Goal: Information Seeking & Learning: Understand process/instructions

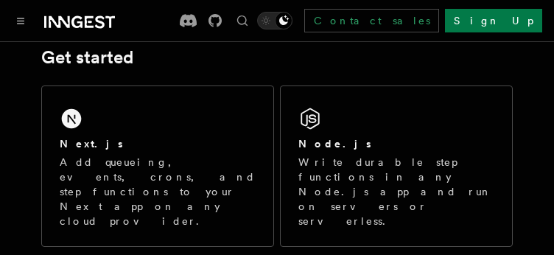
scroll to position [235, 0]
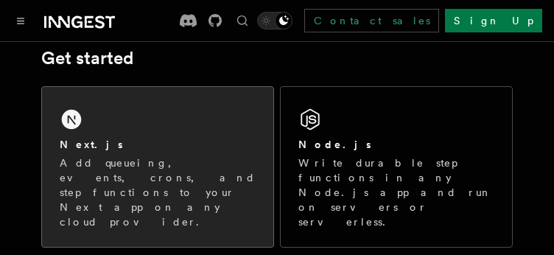
click at [162, 194] on p "Add queueing, events, crons, and step functions to your Next app on any cloud p…" at bounding box center [158, 192] width 196 height 74
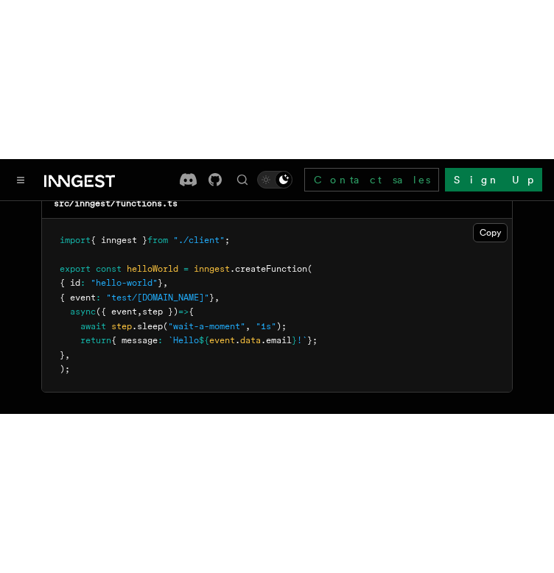
scroll to position [2989, 0]
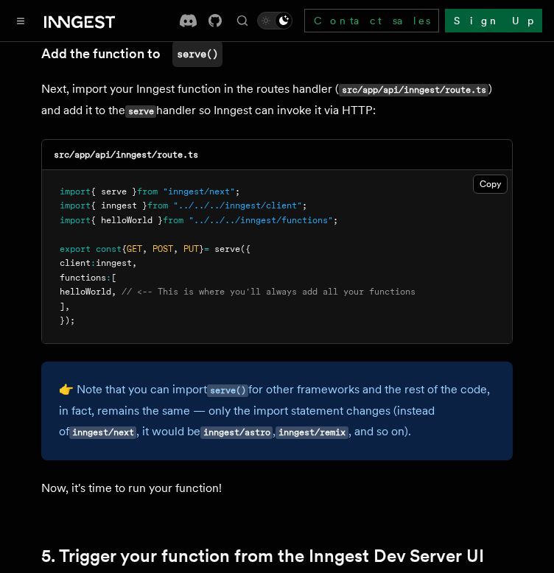
click at [505, 11] on link "Sign Up" at bounding box center [493, 21] width 97 height 24
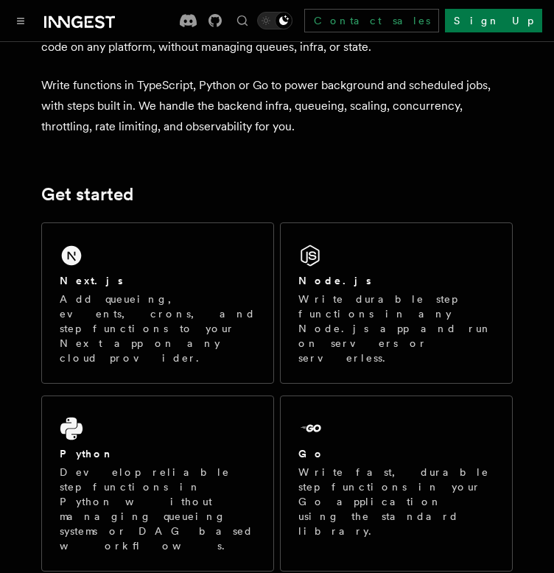
scroll to position [99, 0]
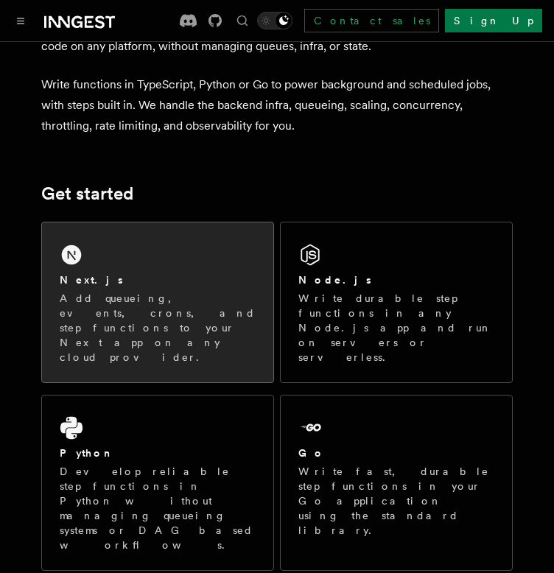
click at [181, 253] on div "Next.js Add queueing, events, crons, and step functions to your Next app on any…" at bounding box center [157, 302] width 231 height 160
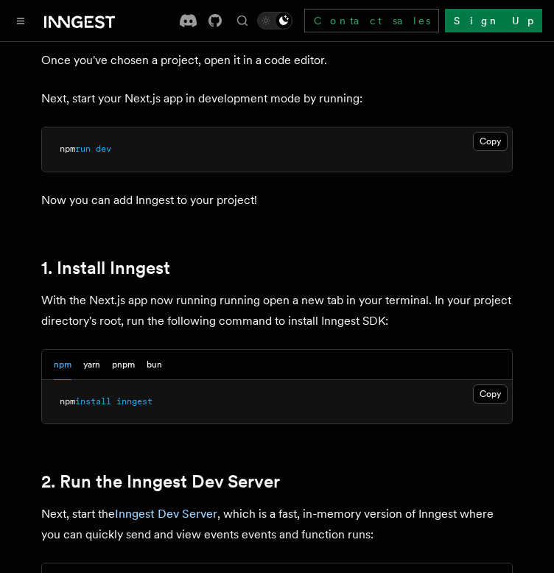
scroll to position [677, 0]
click at [486, 384] on button "Copy Copied" at bounding box center [490, 393] width 35 height 19
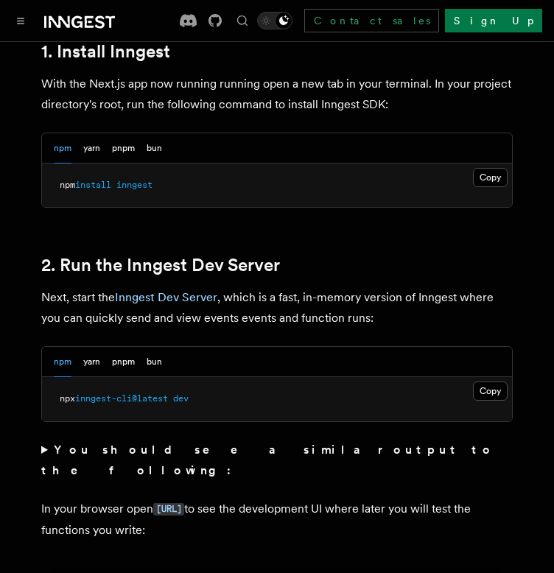
scroll to position [898, 0]
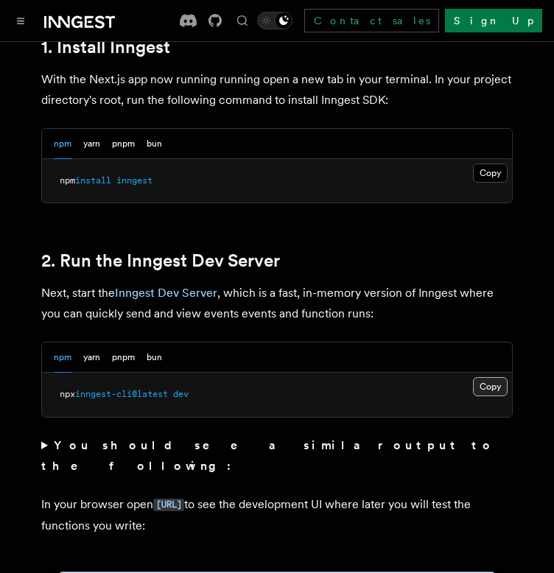
click at [494, 377] on button "Copy Copied" at bounding box center [490, 386] width 35 height 19
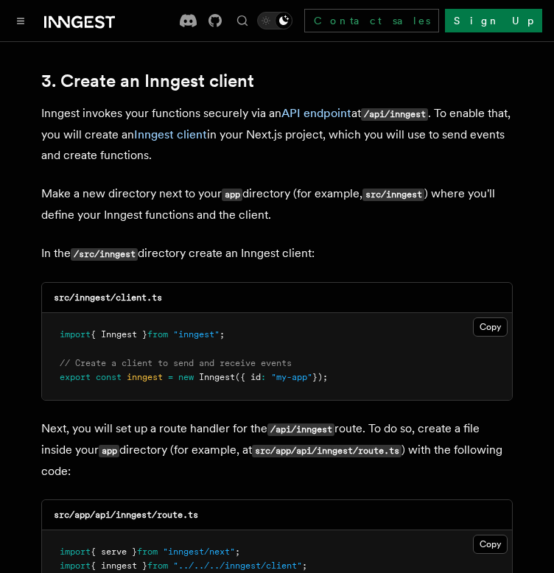
scroll to position [1728, 0]
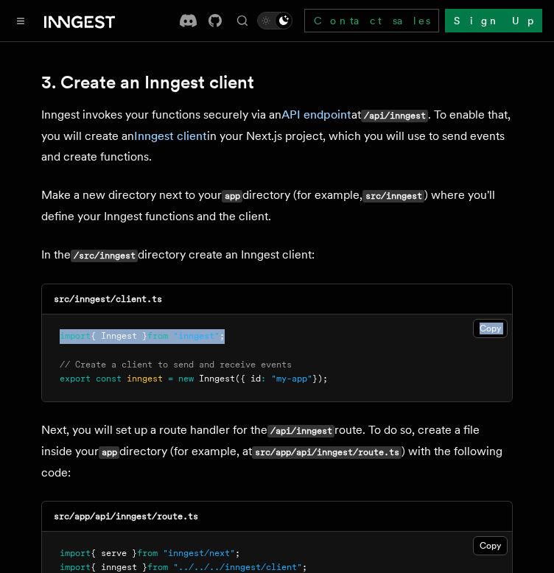
click at [489, 283] on div "src/inngest/client.ts Copy Copied import { Inngest } from "inngest" ; // Create…" at bounding box center [276, 342] width 471 height 119
click at [489, 314] on pre "import { Inngest } from "inngest" ; // Create a client to send and receive even…" at bounding box center [277, 357] width 470 height 87
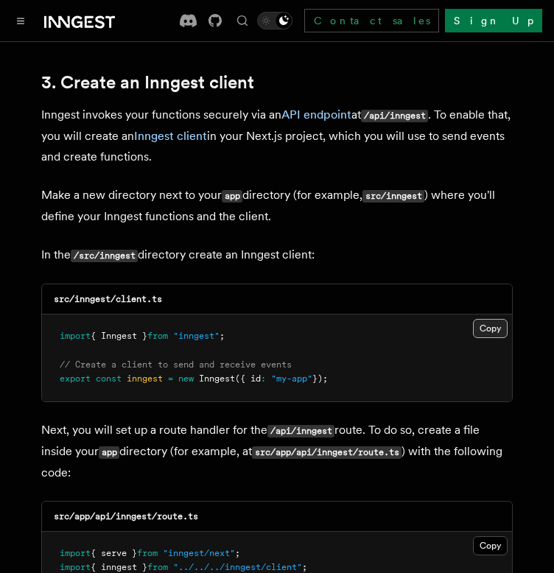
click at [489, 319] on button "Copy Copied" at bounding box center [490, 328] width 35 height 19
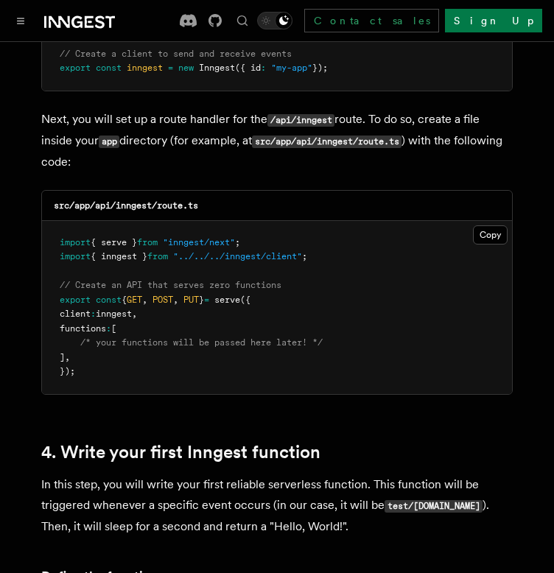
scroll to position [2043, 0]
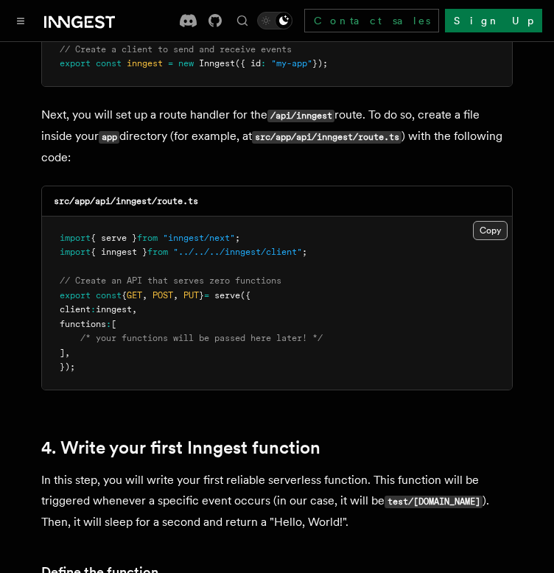
click at [489, 221] on button "Copy Copied" at bounding box center [490, 230] width 35 height 19
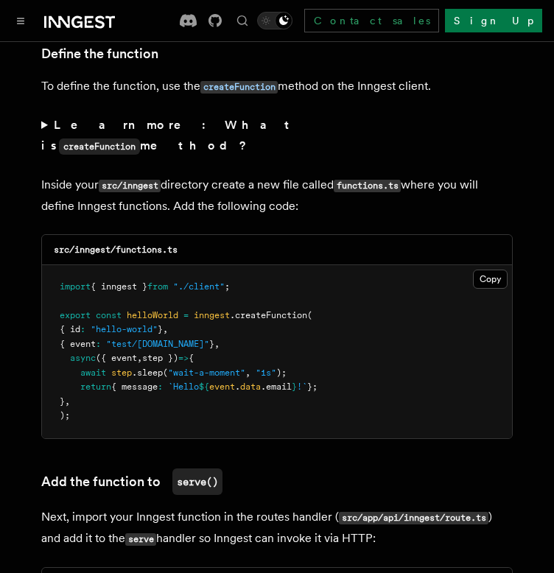
scroll to position [2572, 0]
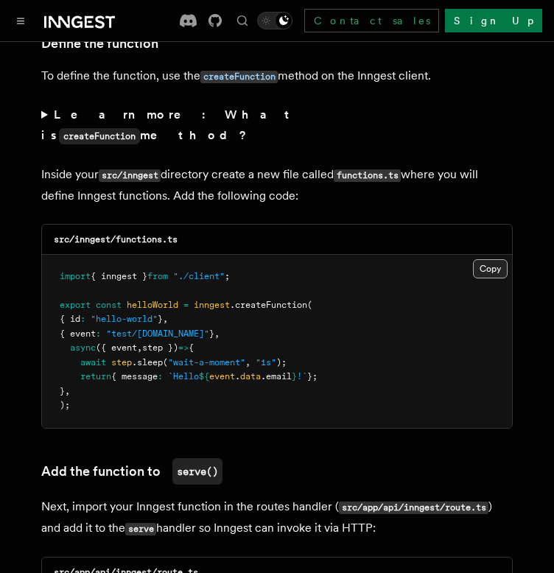
click at [486, 259] on button "Copy Copied" at bounding box center [490, 268] width 35 height 19
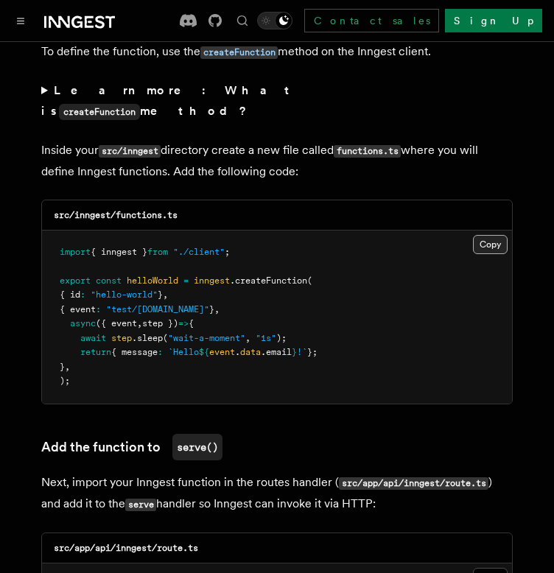
click at [487, 235] on button "Copy Copied" at bounding box center [490, 244] width 35 height 19
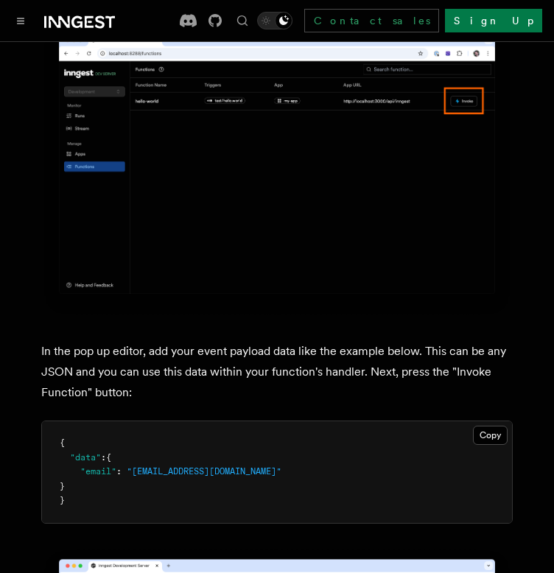
scroll to position [4063, 0]
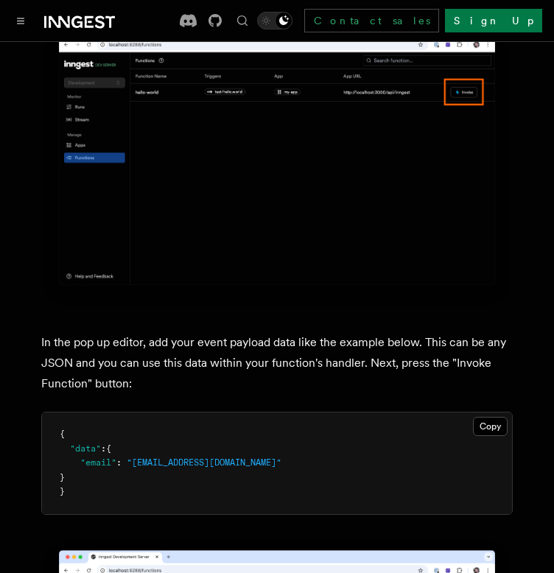
click at [220, 457] on span ""[EMAIL_ADDRESS][DOMAIN_NAME]"" at bounding box center [204, 462] width 155 height 10
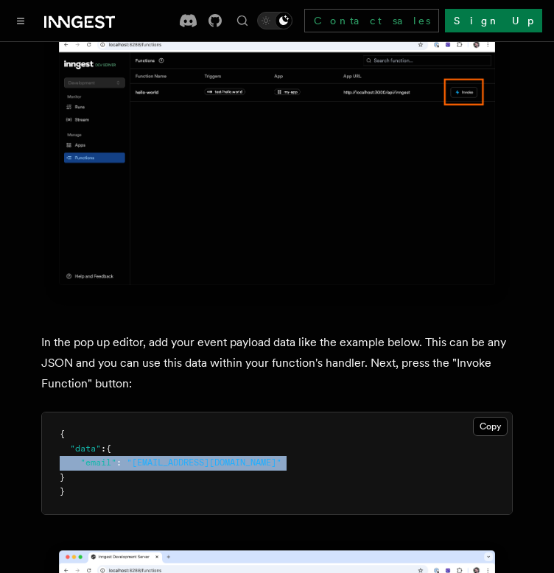
click at [220, 457] on span ""[EMAIL_ADDRESS][DOMAIN_NAME]"" at bounding box center [204, 462] width 155 height 10
copy code ""email" : "[EMAIL_ADDRESS][DOMAIN_NAME]""
